Goal: Communication & Community: Ask a question

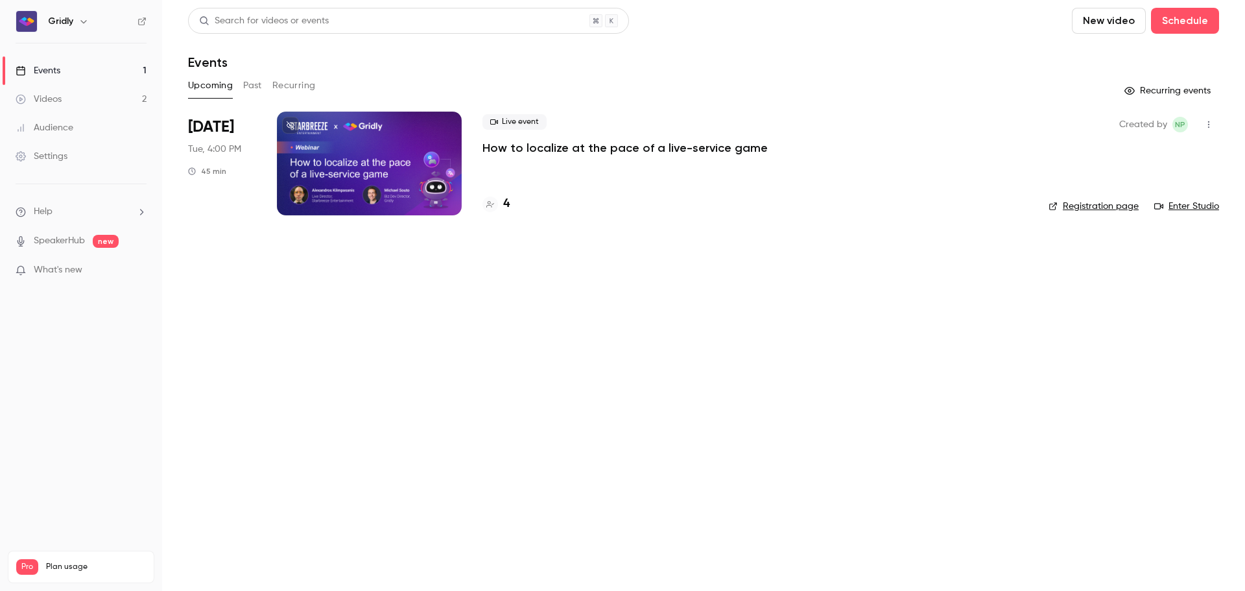
click at [628, 149] on p "How to localize at the pace of a live-service game" at bounding box center [625, 148] width 285 height 16
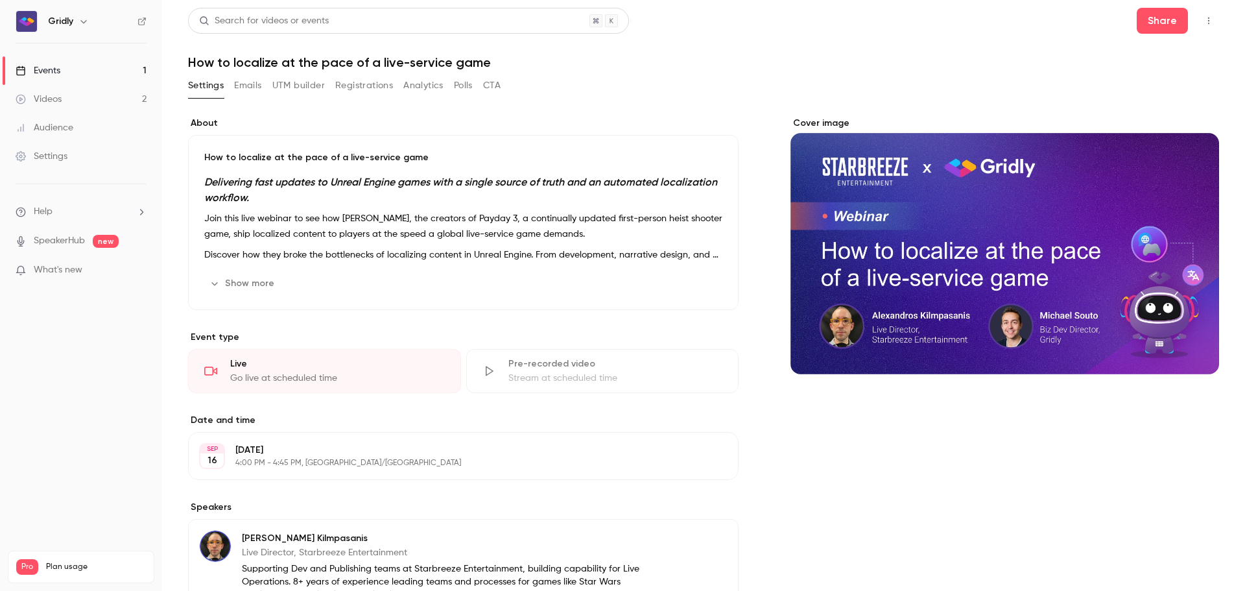
click at [682, 282] on icon "button" at bounding box center [686, 283] width 10 height 10
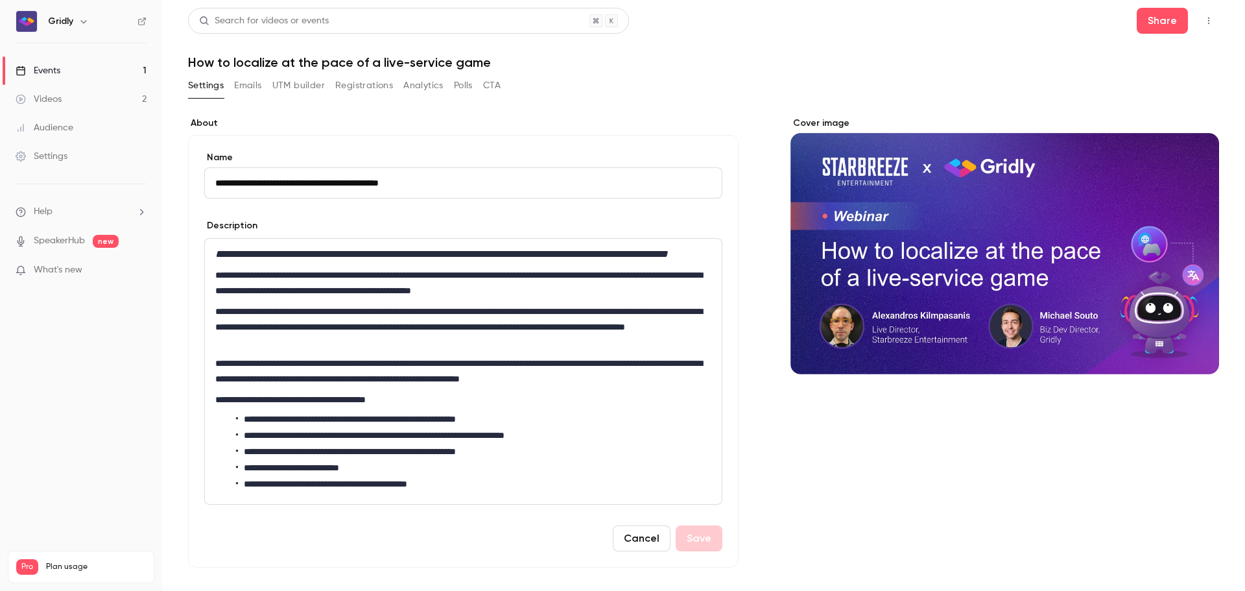
click at [1204, 20] on icon "button" at bounding box center [1209, 20] width 10 height 9
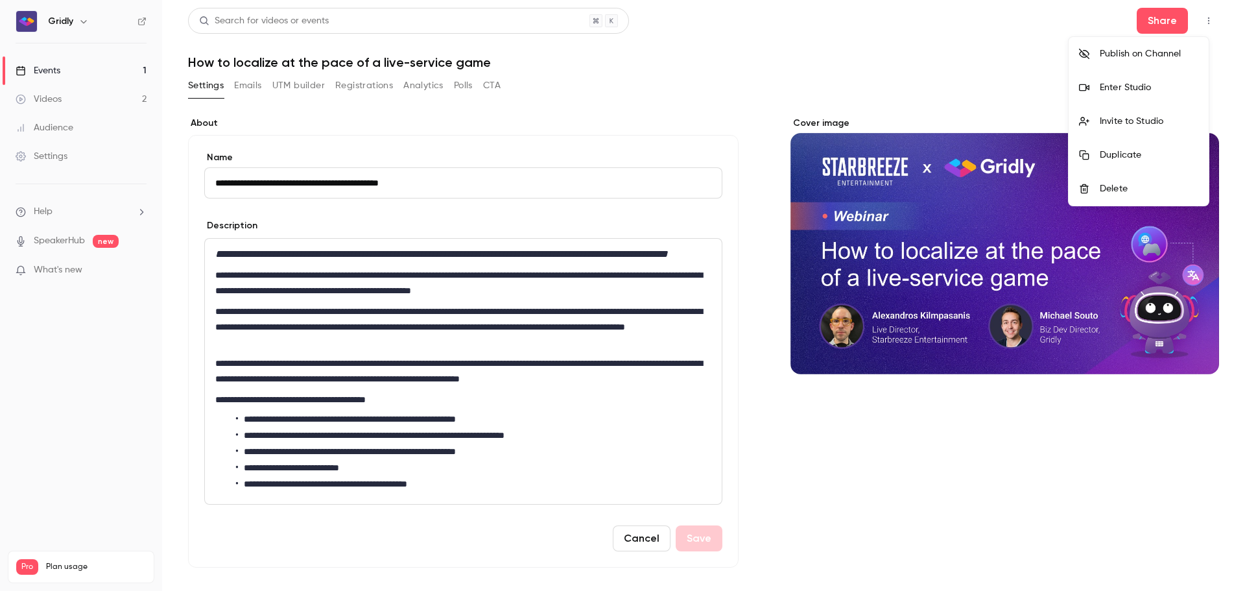
click at [840, 81] on div at bounding box center [622, 295] width 1245 height 591
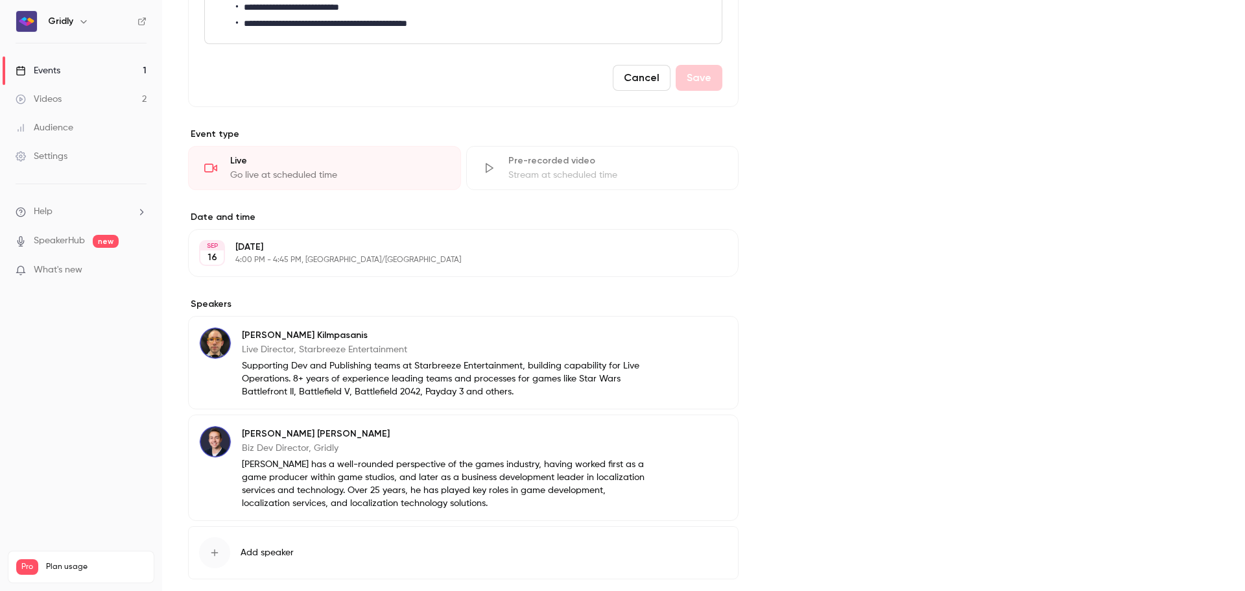
scroll to position [545, 0]
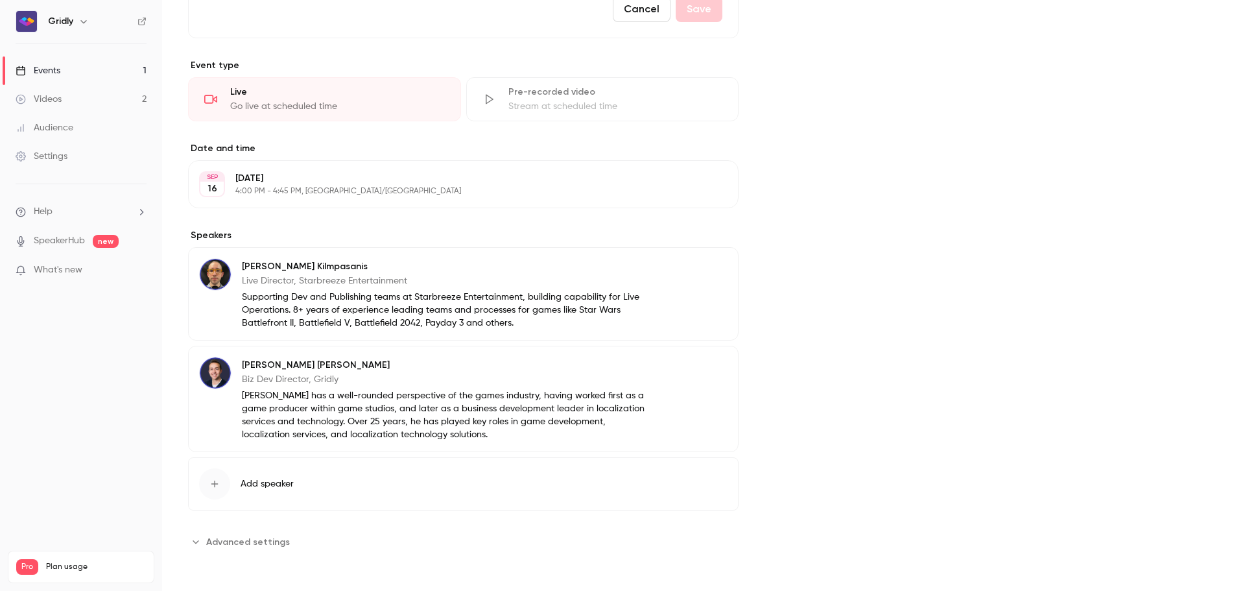
click at [267, 540] on span "Advanced settings" at bounding box center [248, 542] width 84 height 14
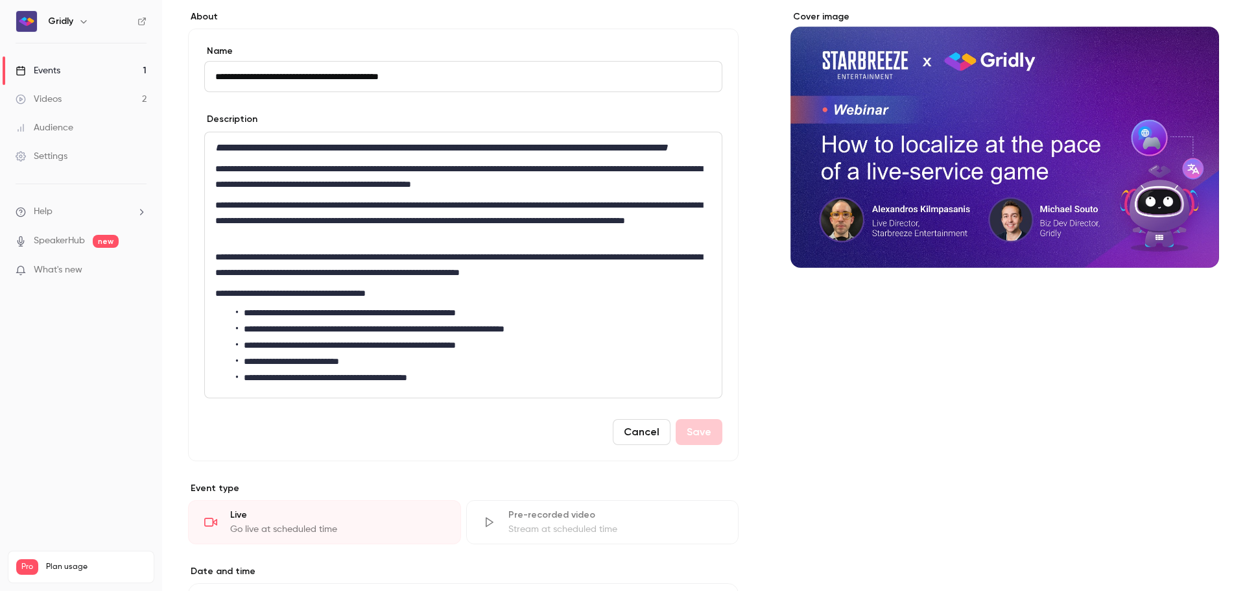
scroll to position [0, 0]
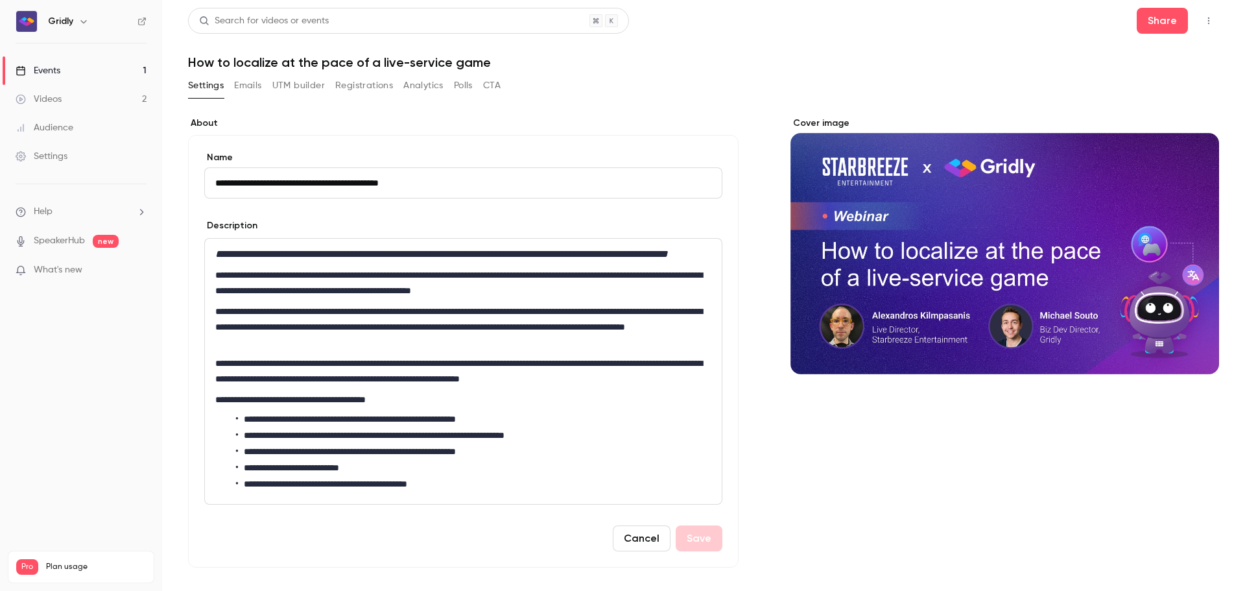
click at [1204, 19] on icon "button" at bounding box center [1209, 20] width 10 height 9
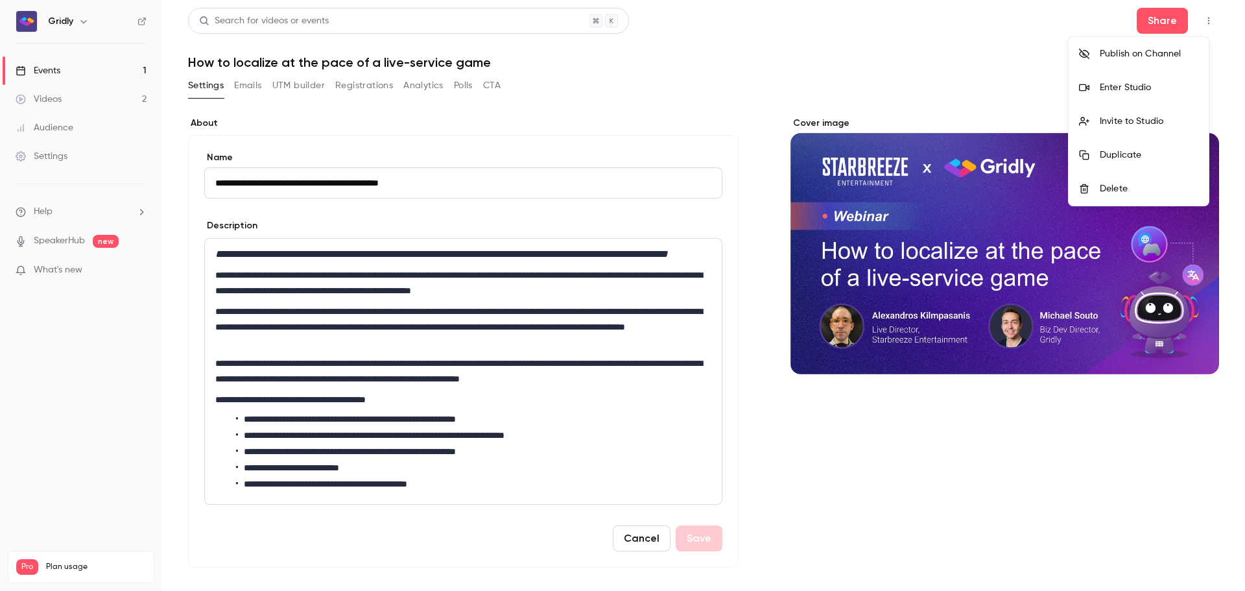
click at [1141, 462] on div at bounding box center [622, 295] width 1245 height 591
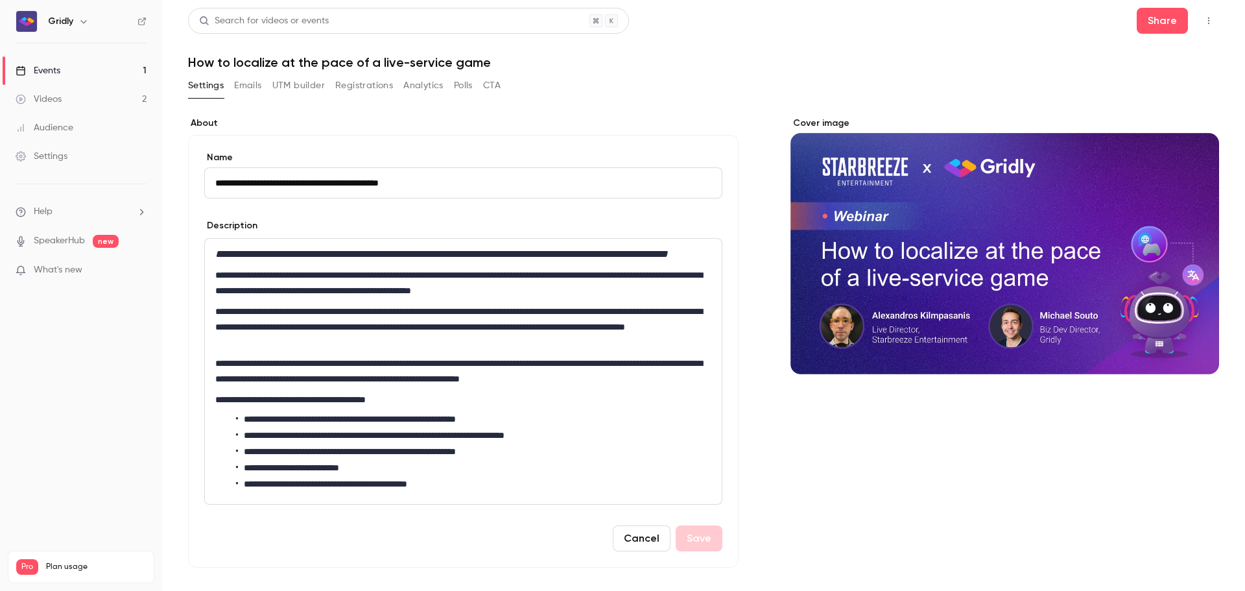
click at [798, 34] on header "Search for videos or events Share How to localize at the pace of a live-service…" at bounding box center [703, 39] width 1031 height 62
click at [62, 21] on h6 "Gridly" at bounding box center [60, 21] width 25 height 13
click at [627, 551] on button "Cancel" at bounding box center [642, 538] width 58 height 26
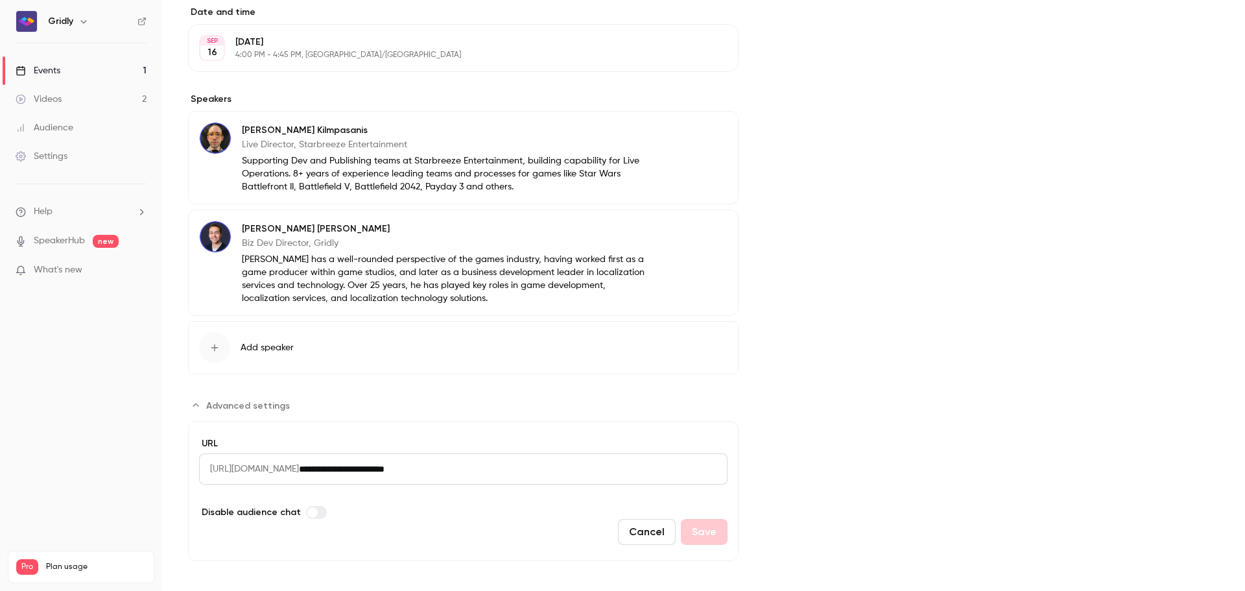
scroll to position [417, 0]
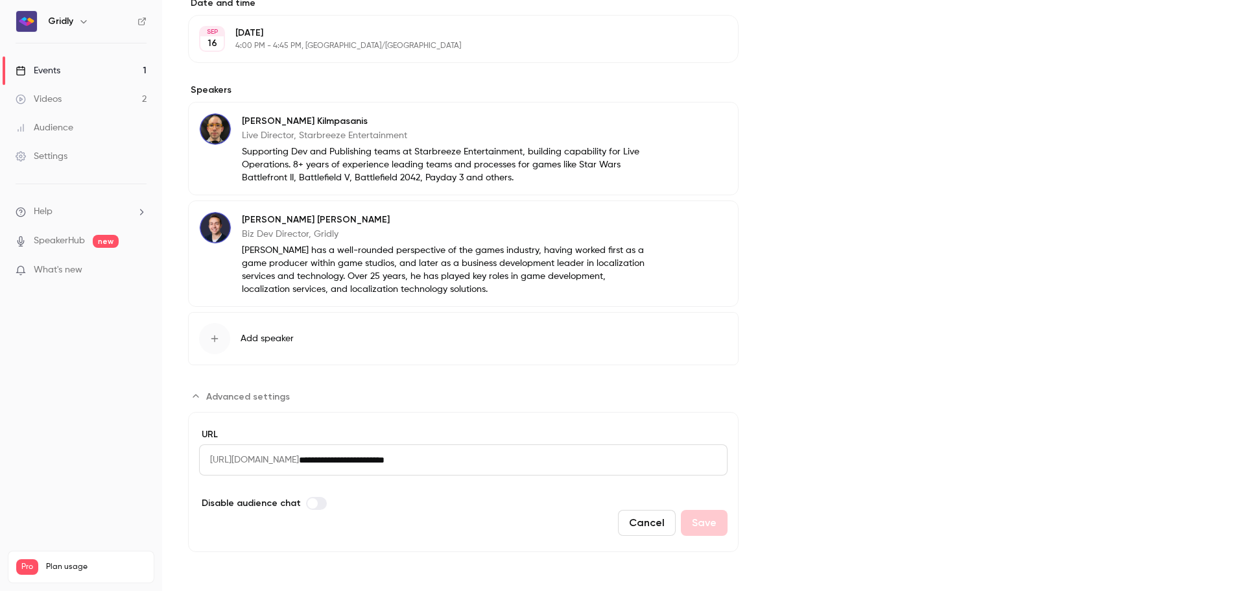
click at [73, 213] on li "Help" at bounding box center [81, 212] width 131 height 14
click at [211, 198] on link "Talk to [GEOGRAPHIC_DATA]" at bounding box center [239, 197] width 142 height 34
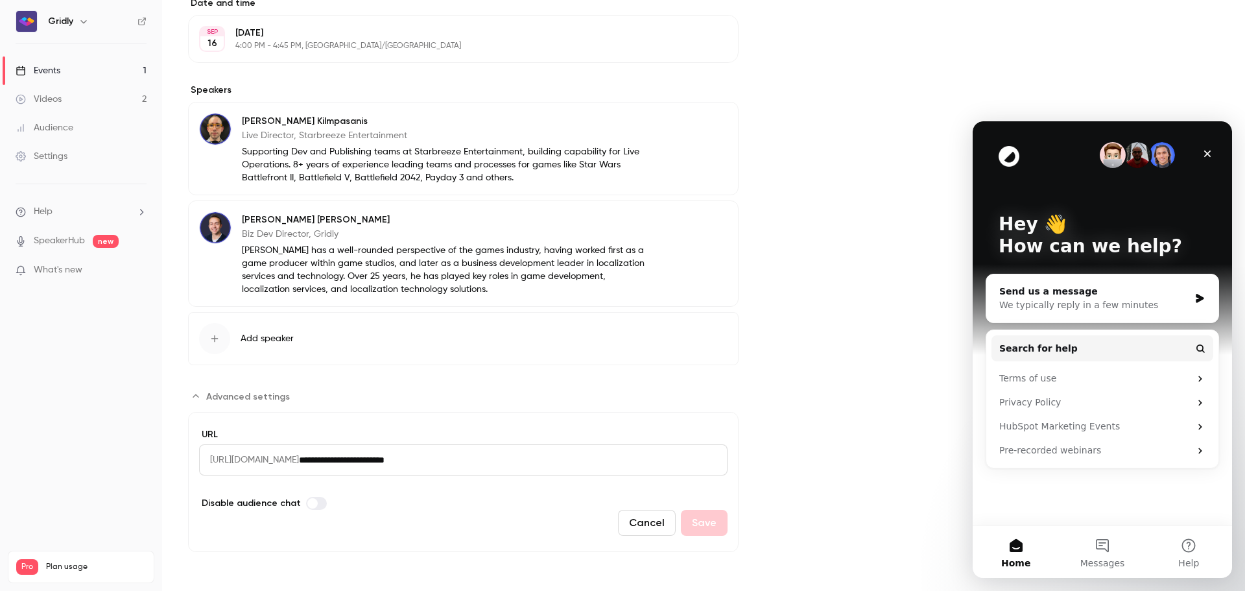
scroll to position [0, 0]
click at [1125, 304] on div "We typically reply in a few minutes" at bounding box center [1094, 305] width 190 height 14
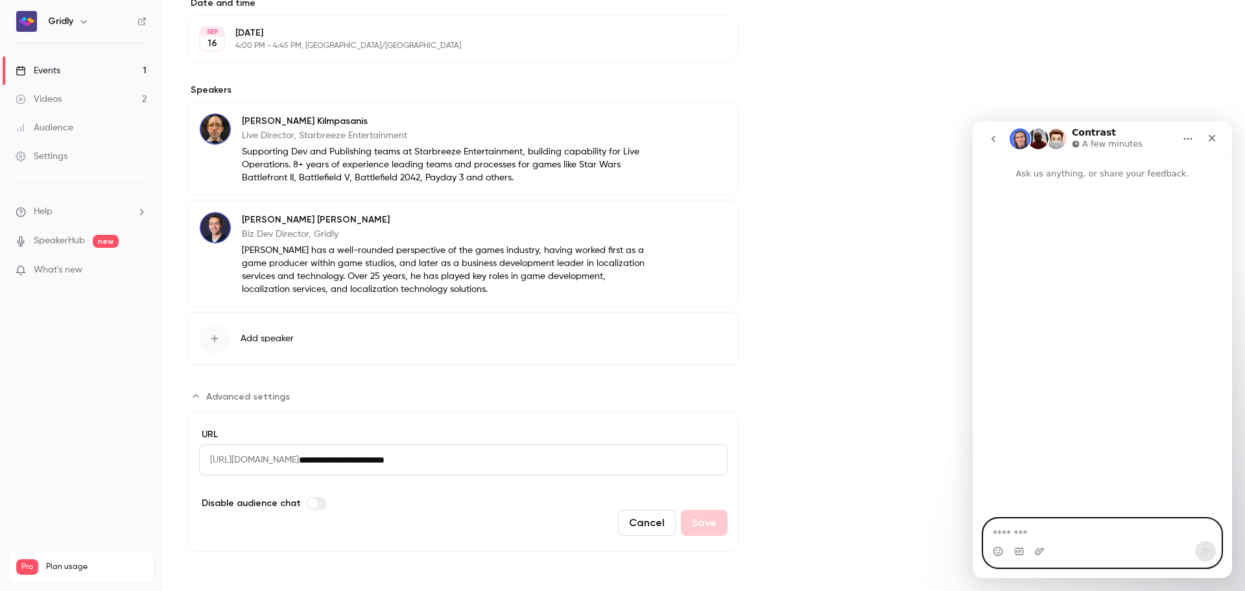
click at [1116, 538] on textarea "Message…" at bounding box center [1102, 530] width 237 height 22
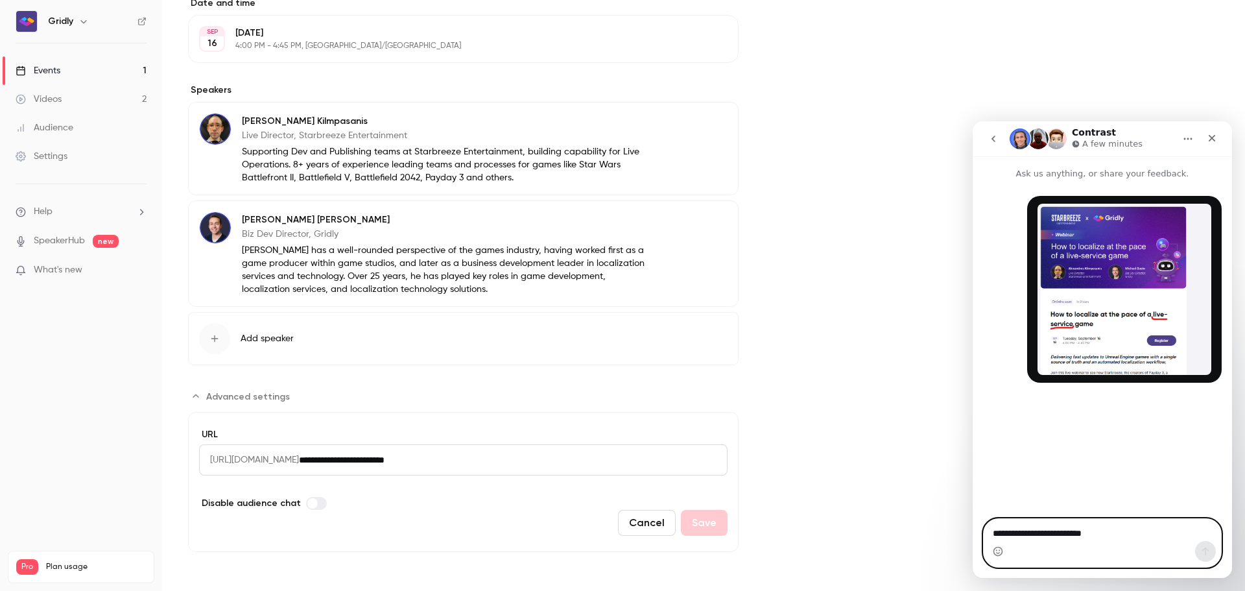
type textarea "**********"
click at [1204, 551] on icon "Send a message…" at bounding box center [1206, 551] width 10 height 10
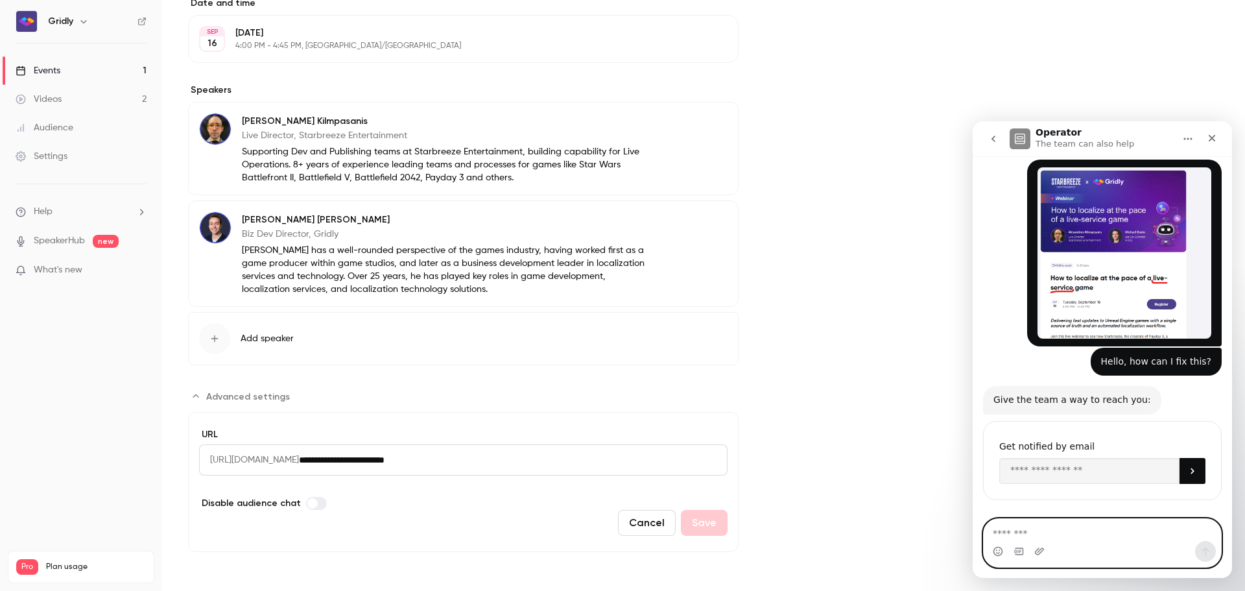
scroll to position [37, 0]
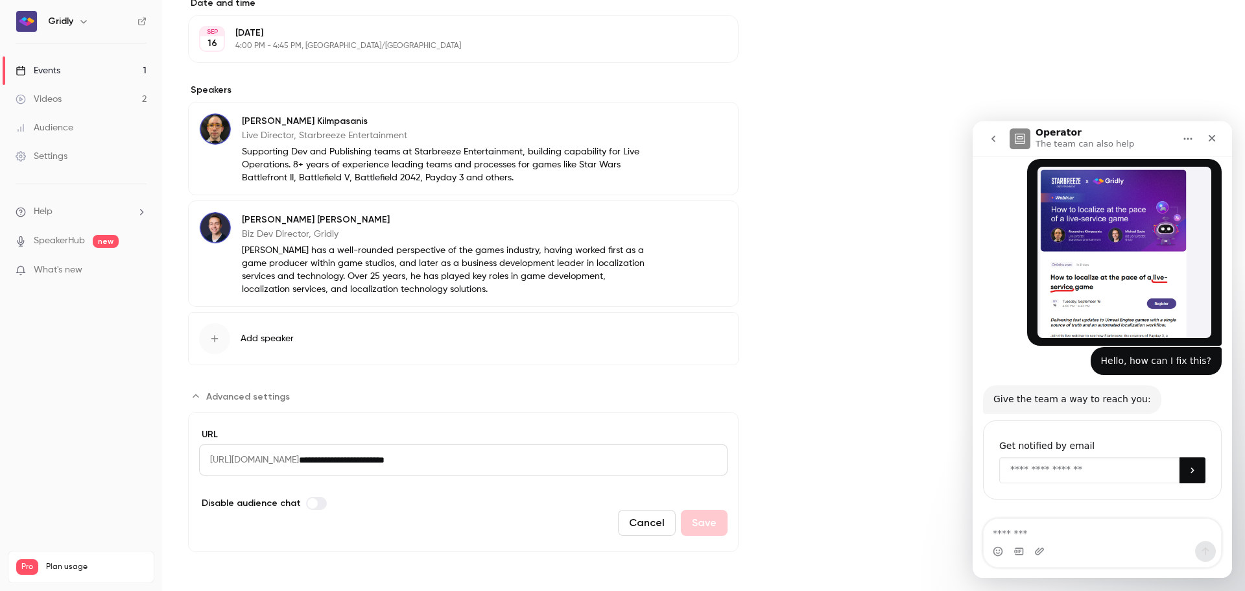
click at [1119, 465] on input "Enter your email" at bounding box center [1089, 470] width 180 height 26
type input "**********"
click at [1197, 475] on button "Submit" at bounding box center [1193, 470] width 26 height 26
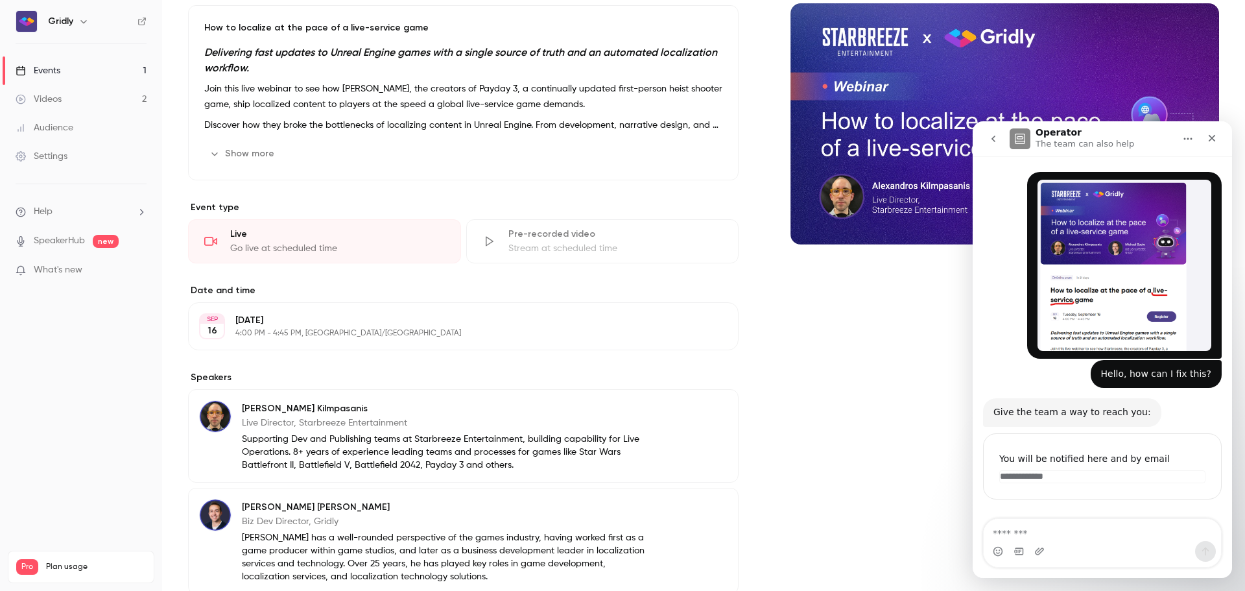
scroll to position [0, 0]
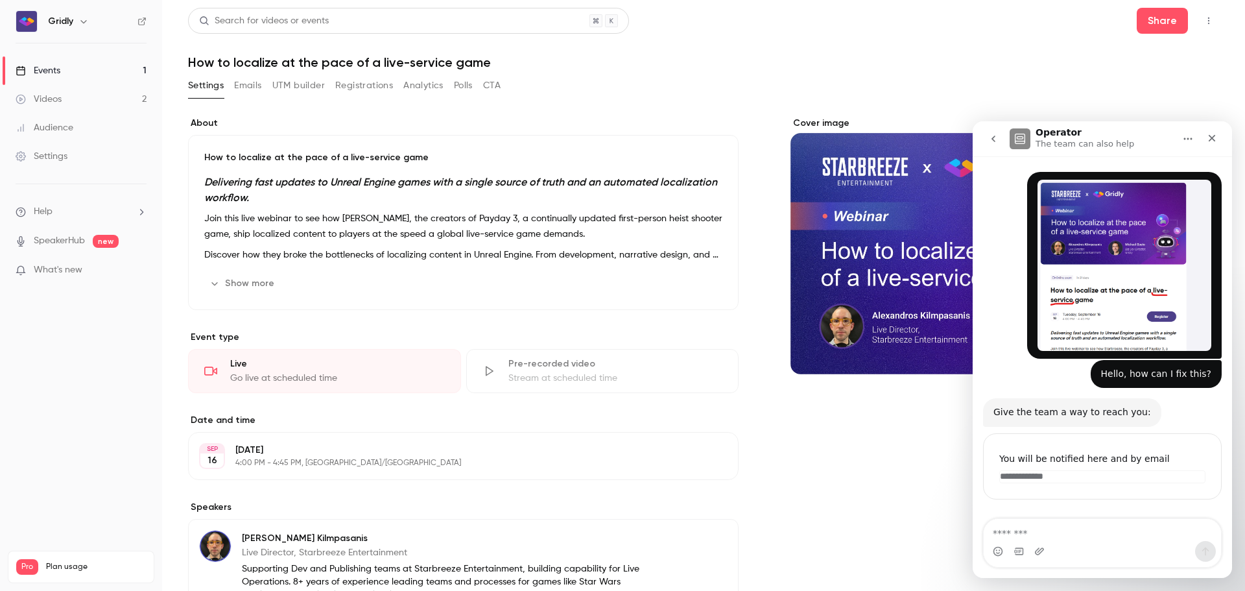
click at [1195, 139] on button "Home" at bounding box center [1188, 138] width 25 height 25
click at [1149, 19] on button "Share" at bounding box center [1162, 21] width 51 height 26
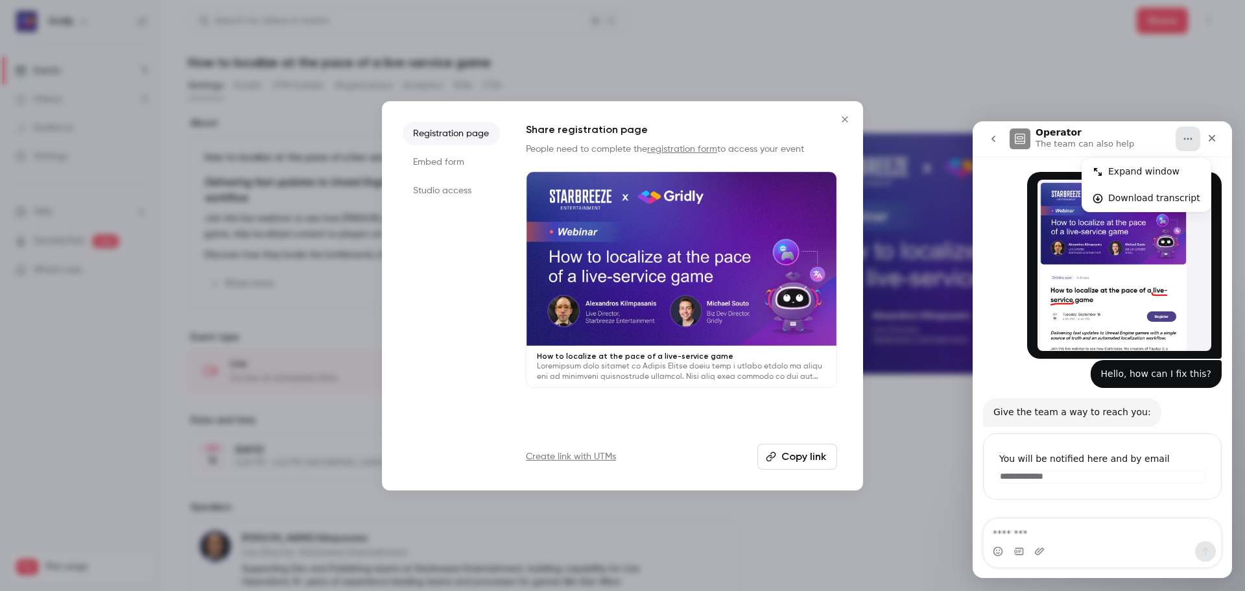
click at [806, 461] on button "Copy link" at bounding box center [798, 457] width 80 height 26
click at [1186, 141] on icon "Home" at bounding box center [1188, 139] width 10 height 10
click at [847, 117] on icon "Close" at bounding box center [845, 119] width 6 height 6
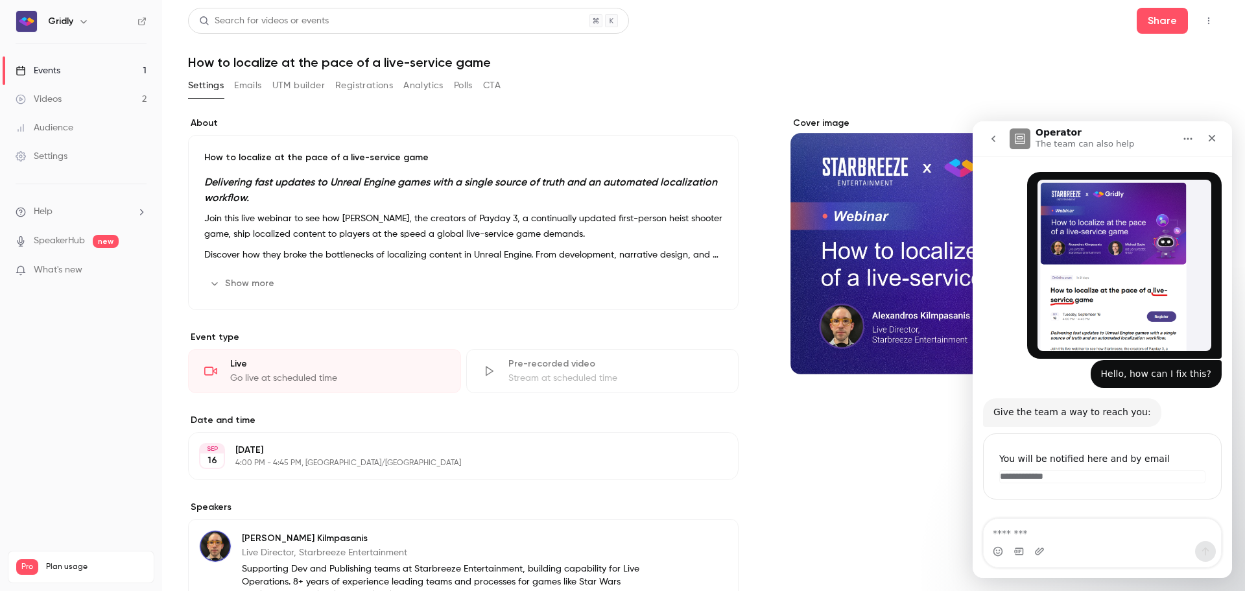
click at [84, 366] on nav "Gridly Events 1 Videos 2 Audience Settings Help SpeakerHub new What's new Pro P…" at bounding box center [81, 295] width 162 height 591
click at [780, 69] on h1 "How to localize at the pace of a live-service game" at bounding box center [703, 62] width 1031 height 16
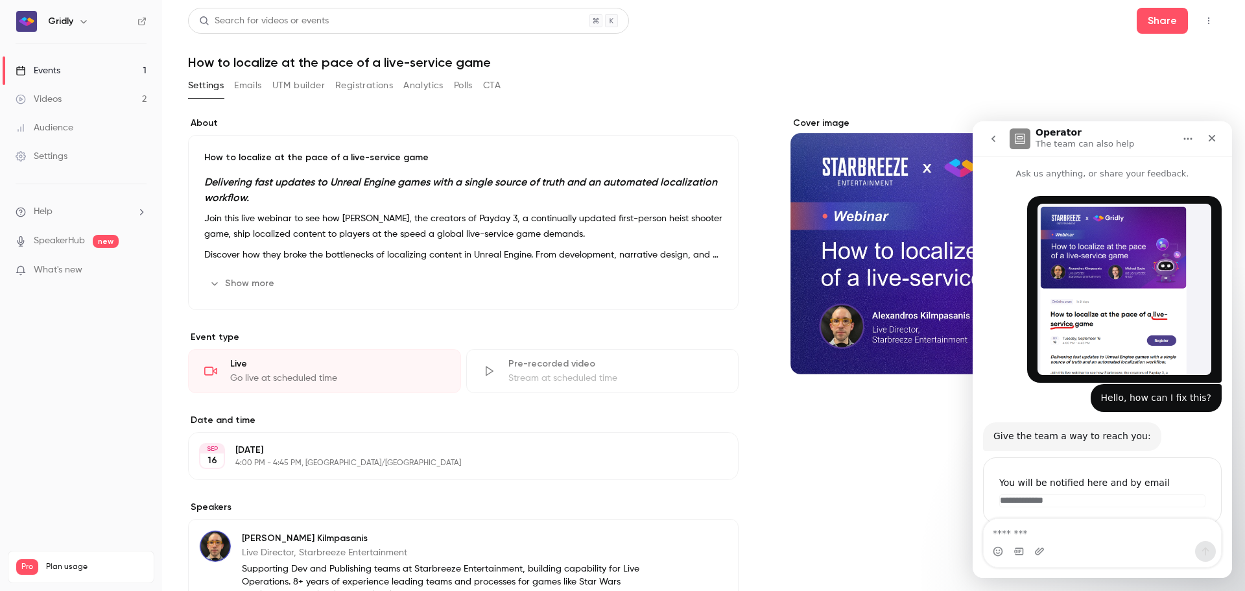
click at [762, 21] on div "Search for videos or events Share" at bounding box center [703, 21] width 1031 height 26
click at [754, 62] on h1 "How to localize at the pace of a live-service game" at bounding box center [703, 62] width 1031 height 16
click at [45, 21] on div "Gridly" at bounding box center [81, 21] width 131 height 22
click at [87, 21] on icon "button" at bounding box center [83, 21] width 10 height 10
click at [696, 58] on div at bounding box center [622, 295] width 1245 height 591
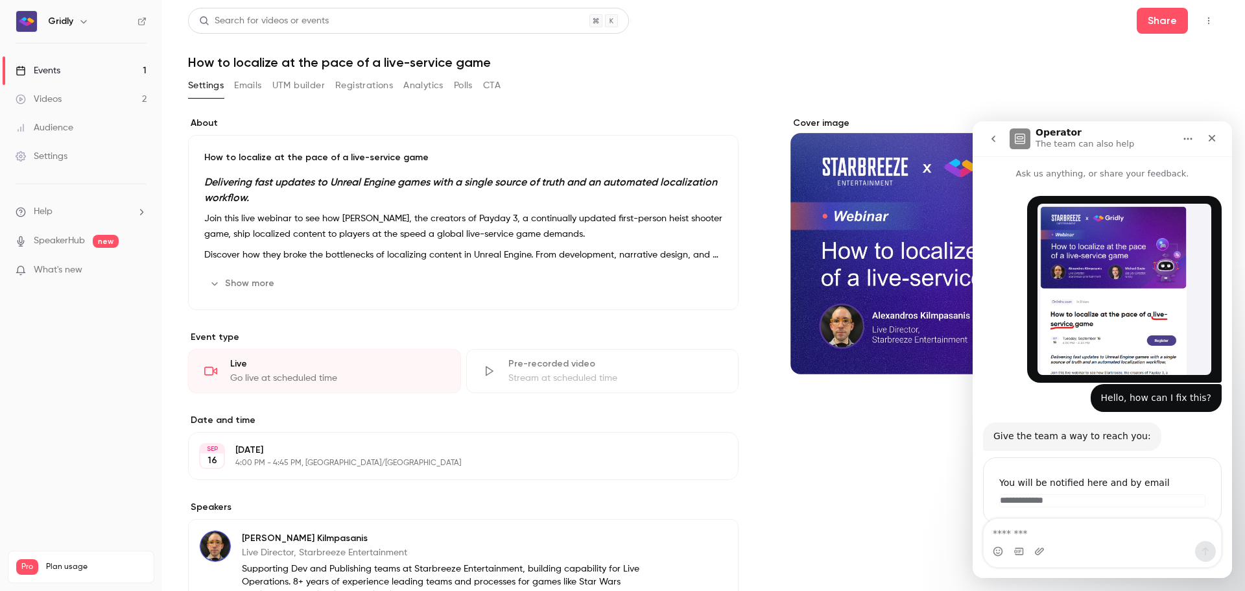
click at [75, 132] on link "Audience" at bounding box center [81, 128] width 162 height 29
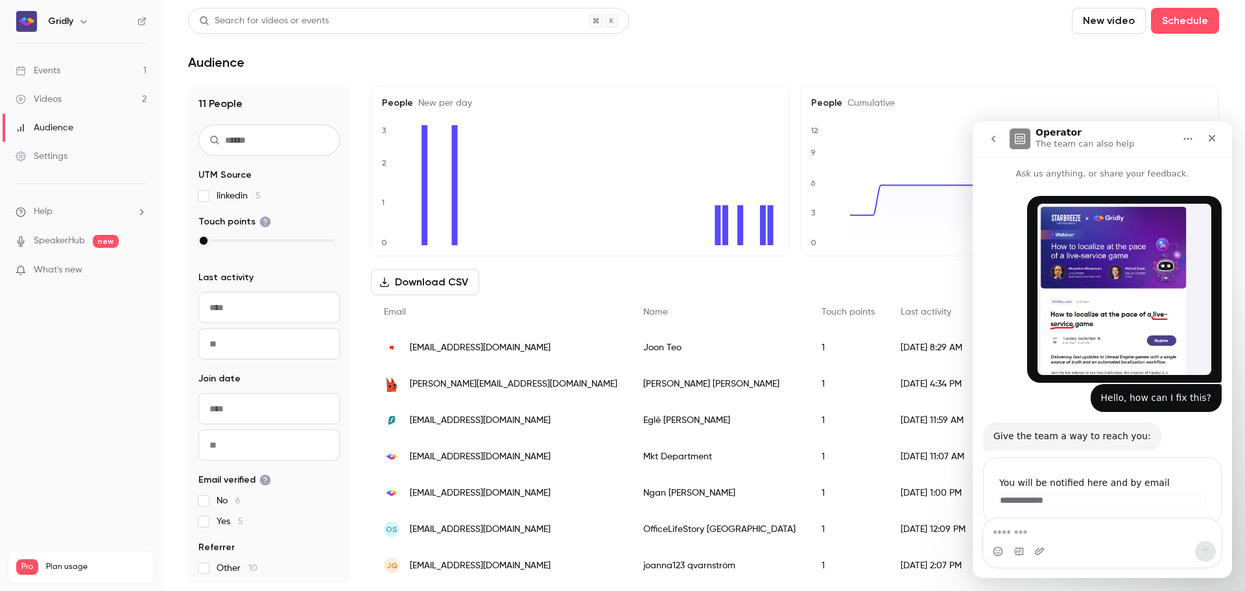
click at [985, 136] on button "go back" at bounding box center [993, 138] width 25 height 25
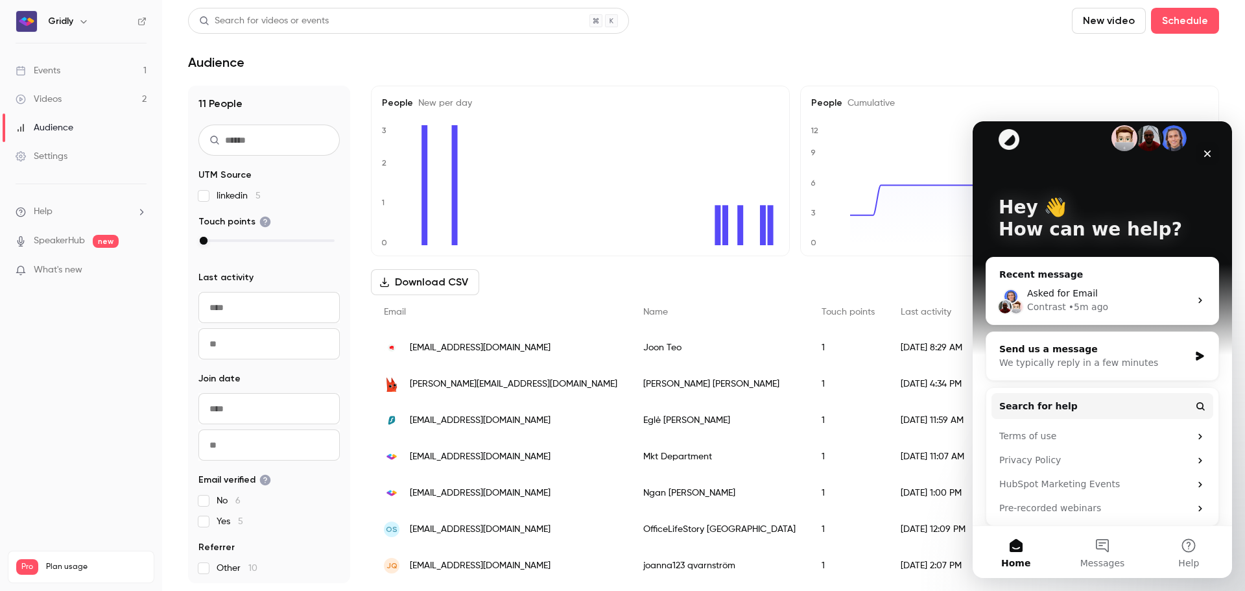
scroll to position [24, 0]
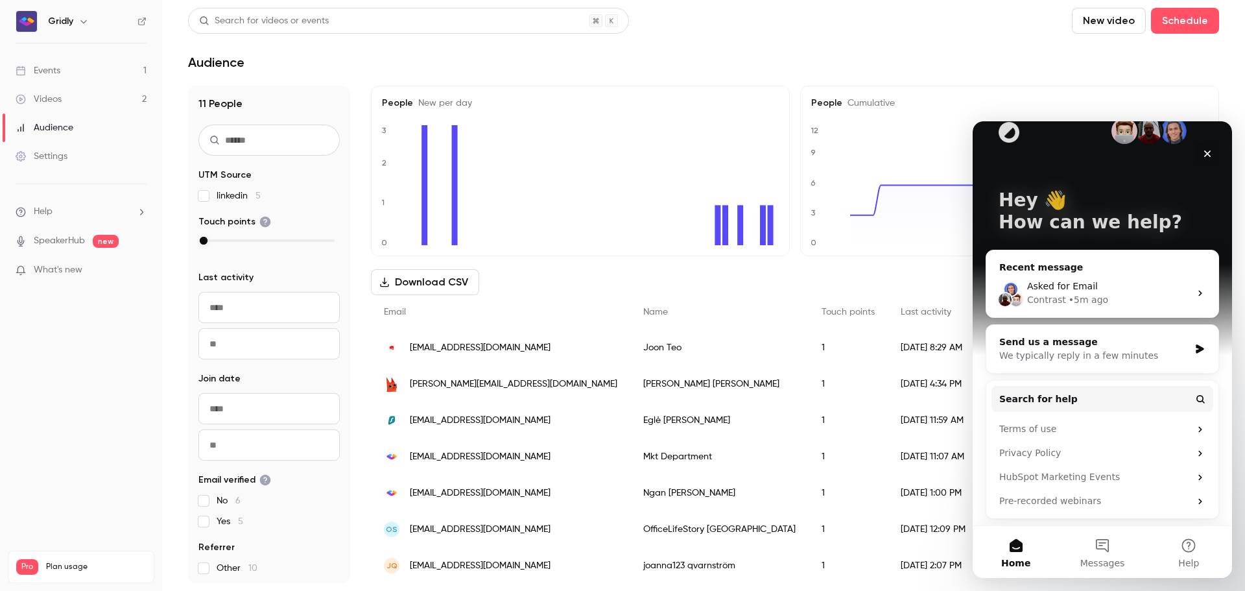
click at [1204, 152] on icon "Close" at bounding box center [1207, 154] width 10 height 10
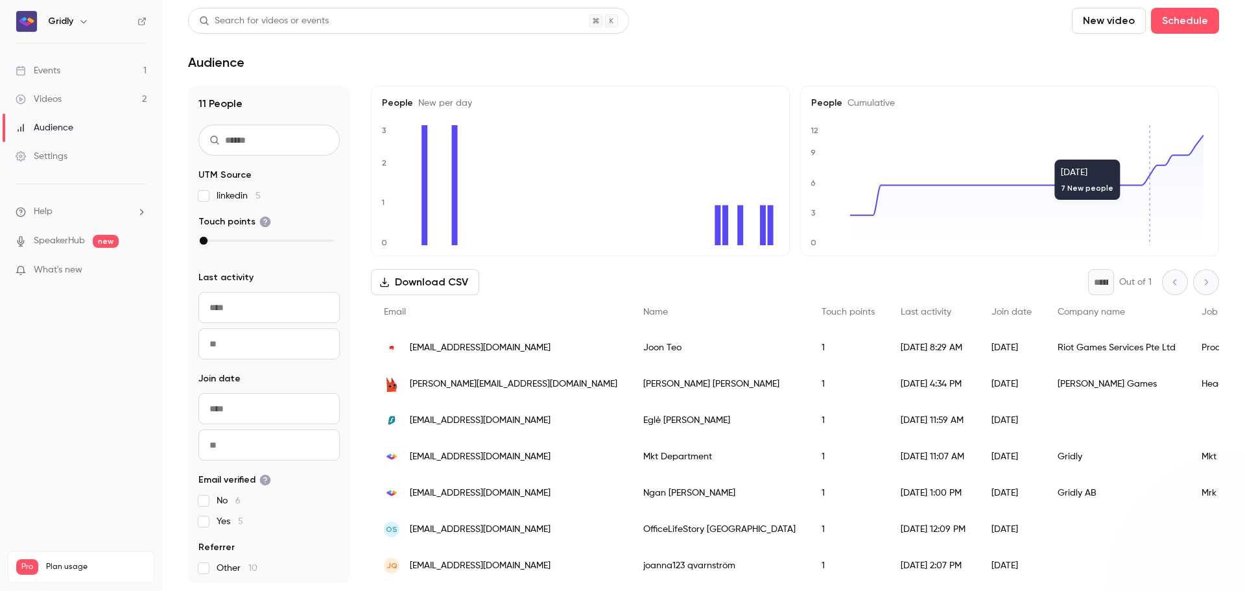
scroll to position [0, 0]
click at [760, 6] on main "Search for videos or events New video Schedule Audience 11 People UTM Source li…" at bounding box center [703, 295] width 1083 height 591
